Goal: Task Accomplishment & Management: Manage account settings

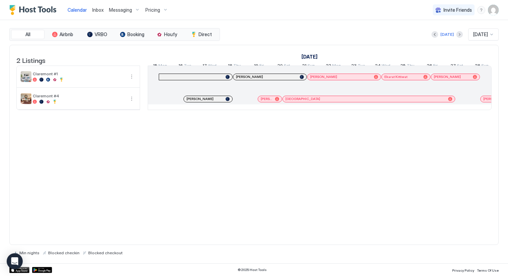
scroll to position [0, 371]
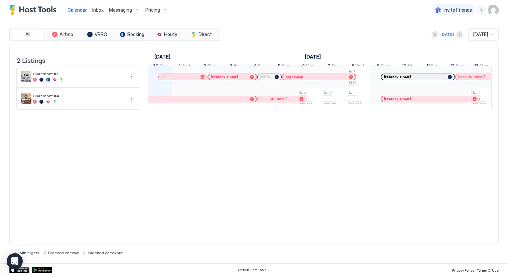
click at [192, 164] on div "2 Listings [DATE] [DATE] [DATE] 15 Mon 16 Tue 17 Wed 18 Thu 19 Fri 20 Sat 21 Su…" at bounding box center [253, 145] width 489 height 200
click at [494, 11] on img "User profile" at bounding box center [493, 10] width 11 height 11
click at [427, 36] on span "Settings" at bounding box center [433, 37] width 18 height 6
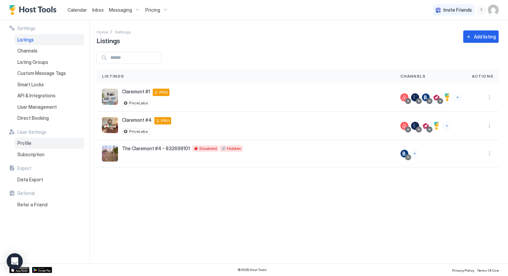
click at [30, 143] on span "Profile" at bounding box center [24, 143] width 14 height 6
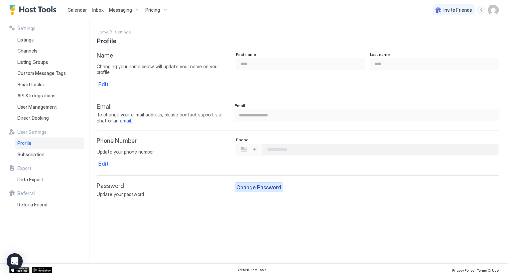
click at [268, 183] on div "Change Password" at bounding box center [258, 187] width 45 height 8
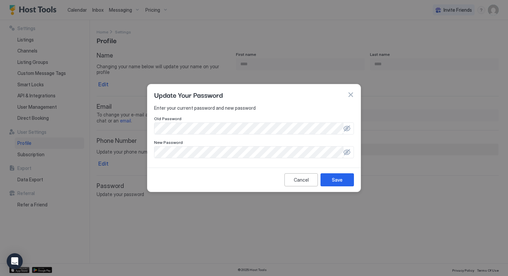
click at [348, 129] on div at bounding box center [347, 128] width 7 height 7
click at [283, 34] on div at bounding box center [254, 138] width 508 height 276
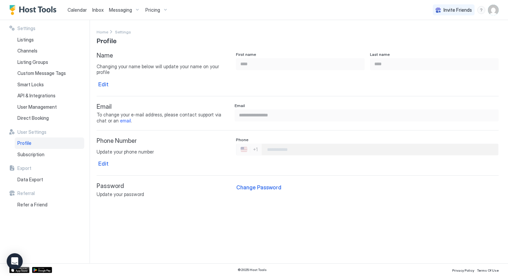
click at [155, 203] on div "**********" at bounding box center [303, 141] width 412 height 243
click at [257, 183] on div "Change Password" at bounding box center [258, 187] width 45 height 8
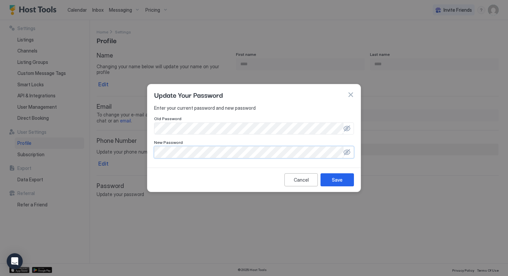
click at [348, 151] on div at bounding box center [347, 152] width 7 height 7
click at [338, 179] on div "Save" at bounding box center [337, 179] width 11 height 7
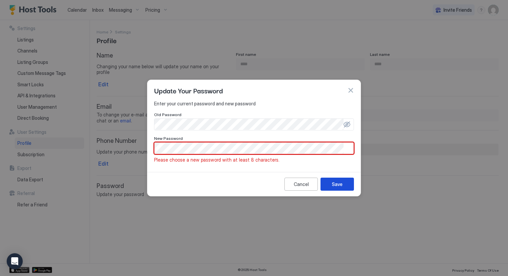
click at [330, 183] on button "Save" at bounding box center [337, 184] width 33 height 13
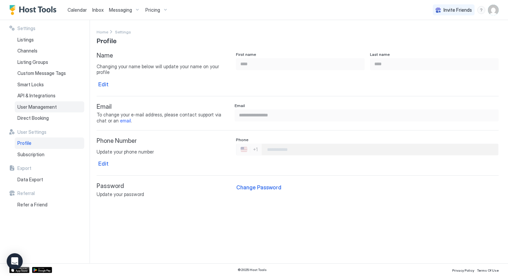
click at [41, 104] on span "User Management" at bounding box center [36, 107] width 39 height 6
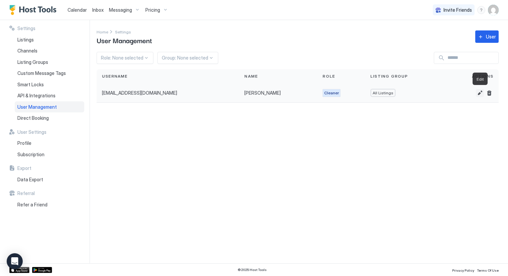
click at [479, 92] on button "Edit" at bounding box center [480, 93] width 8 height 8
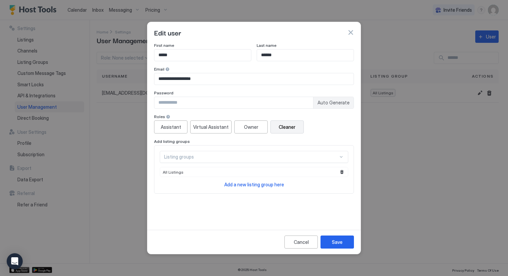
click at [186, 105] on input "Input Field" at bounding box center [233, 102] width 159 height 11
click at [175, 129] on div "Assistant" at bounding box center [171, 126] width 20 height 7
click at [335, 238] on div "Save" at bounding box center [337, 241] width 11 height 7
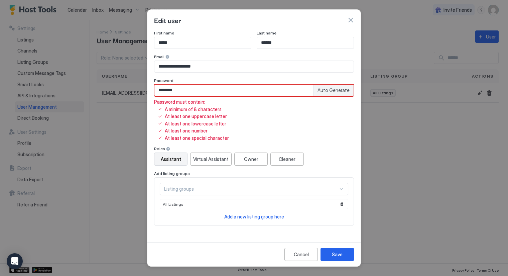
click at [174, 91] on input "********" at bounding box center [233, 90] width 159 height 11
click at [265, 124] on div "Password must contain: A minimum of 8 characters At least one uppercase letter …" at bounding box center [254, 120] width 200 height 42
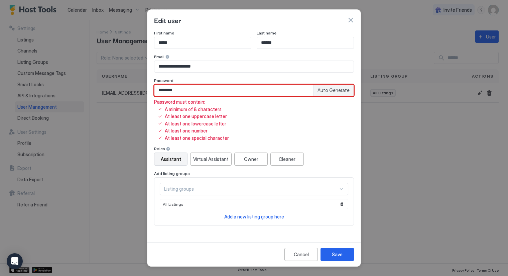
click at [185, 90] on input "********" at bounding box center [233, 90] width 159 height 11
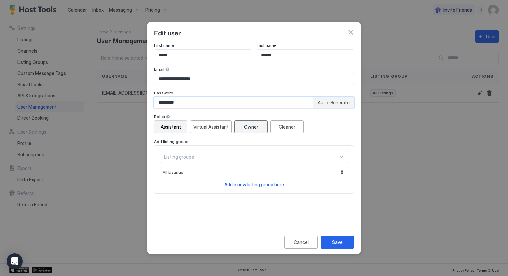
type input "*********"
click at [249, 127] on div "Owner" at bounding box center [251, 126] width 14 height 7
click at [171, 129] on div "Assistant" at bounding box center [171, 126] width 20 height 7
click at [338, 240] on div "Save" at bounding box center [337, 241] width 11 height 7
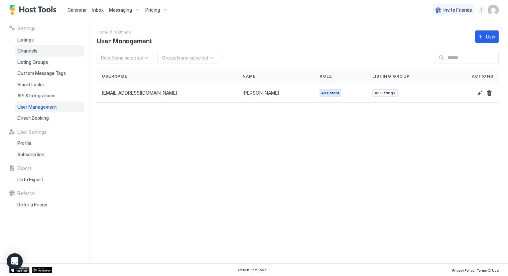
click at [28, 50] on span "Channels" at bounding box center [27, 51] width 20 height 6
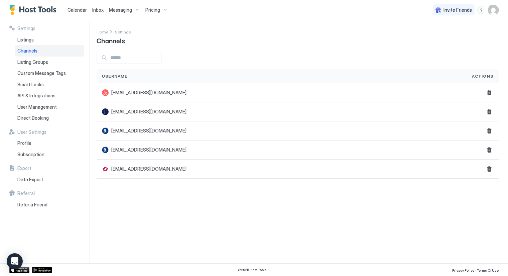
click at [72, 9] on span "Calendar" at bounding box center [77, 10] width 19 height 6
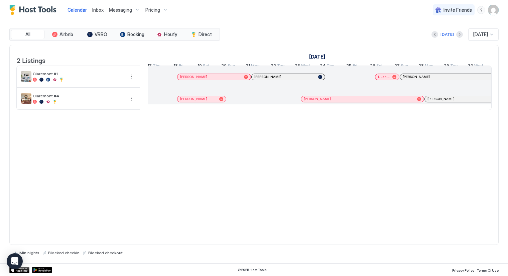
scroll to position [0, 495]
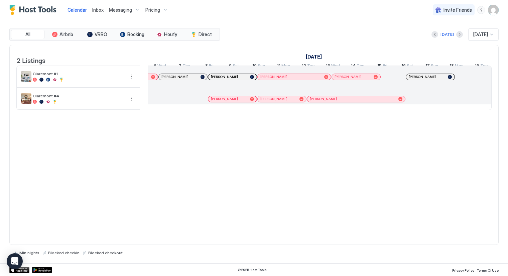
click at [495, 9] on img "User profile" at bounding box center [493, 10] width 11 height 11
click at [439, 37] on span "Settings" at bounding box center [433, 37] width 18 height 6
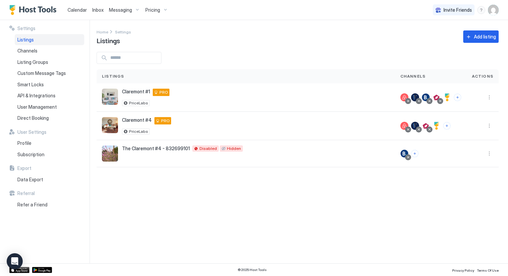
click at [75, 10] on span "Calendar" at bounding box center [77, 10] width 19 height 6
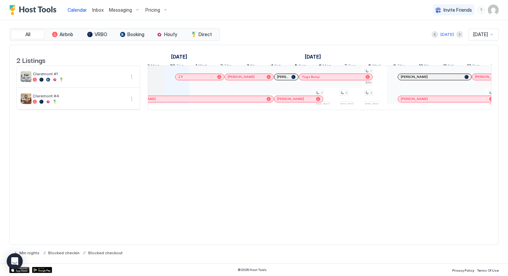
scroll to position [0, 368]
